Goal: Information Seeking & Learning: Find specific page/section

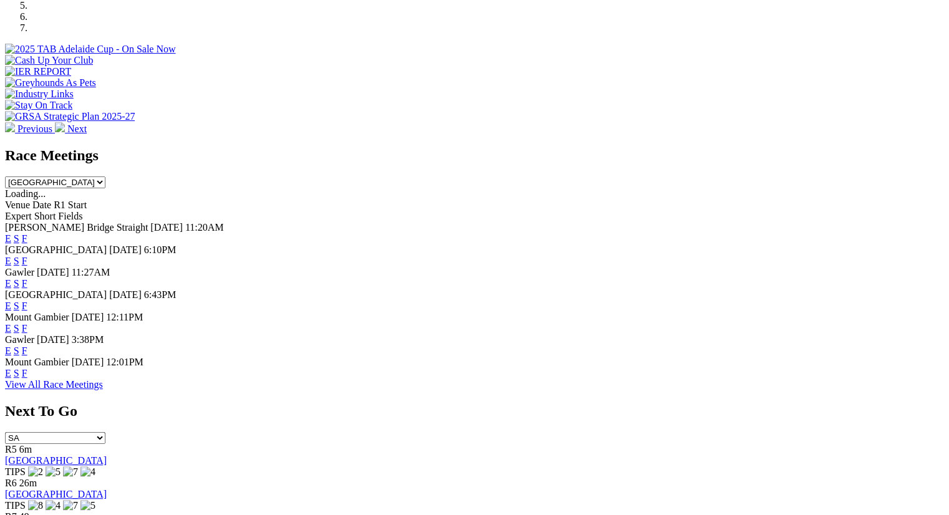
scroll to position [512, 0]
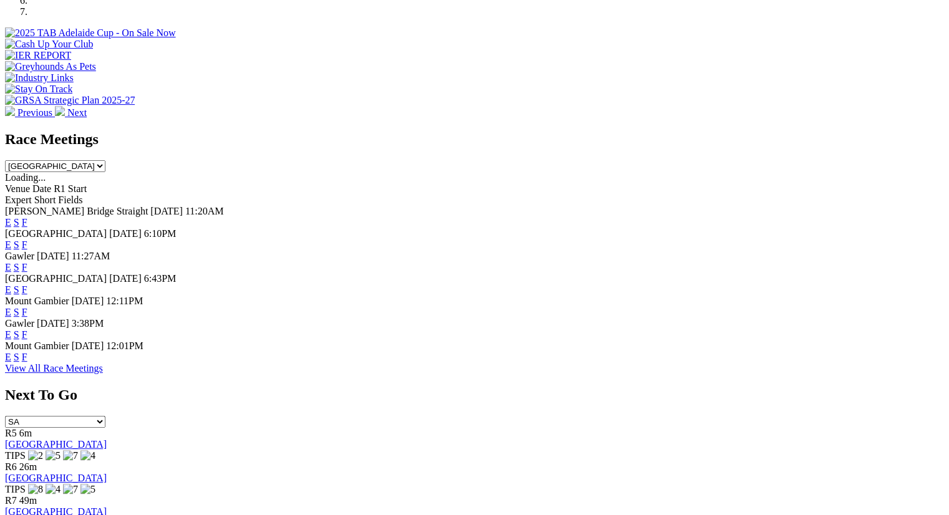
click at [27, 285] on link "F" at bounding box center [25, 290] width 6 height 11
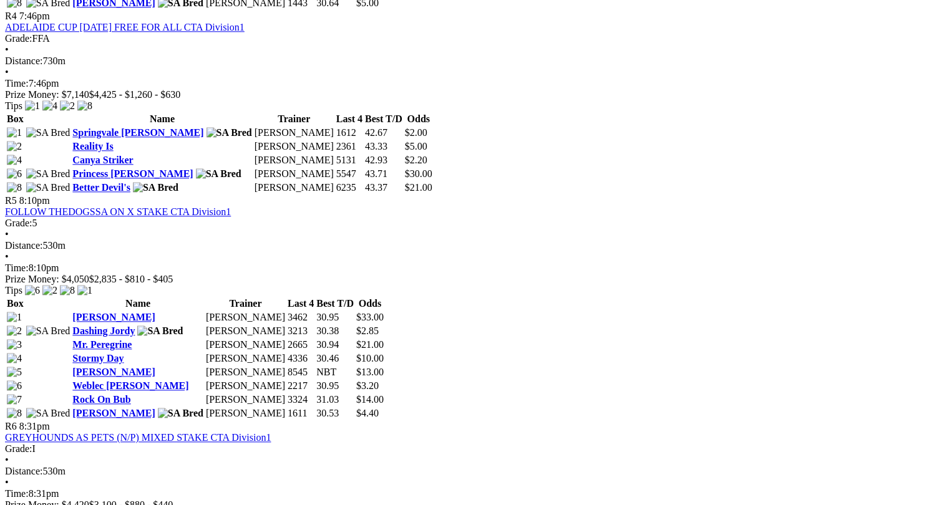
scroll to position [1327, 0]
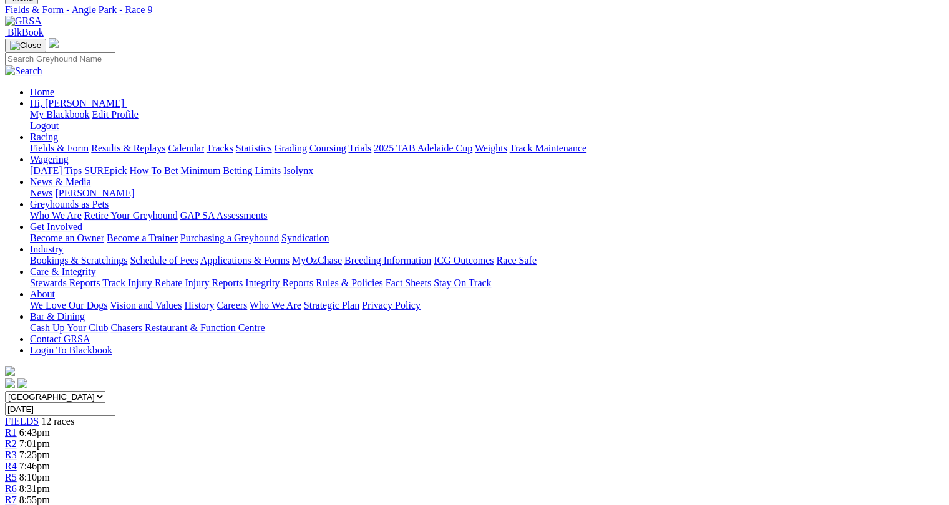
scroll to position [42, 0]
